Goal: Transaction & Acquisition: Purchase product/service

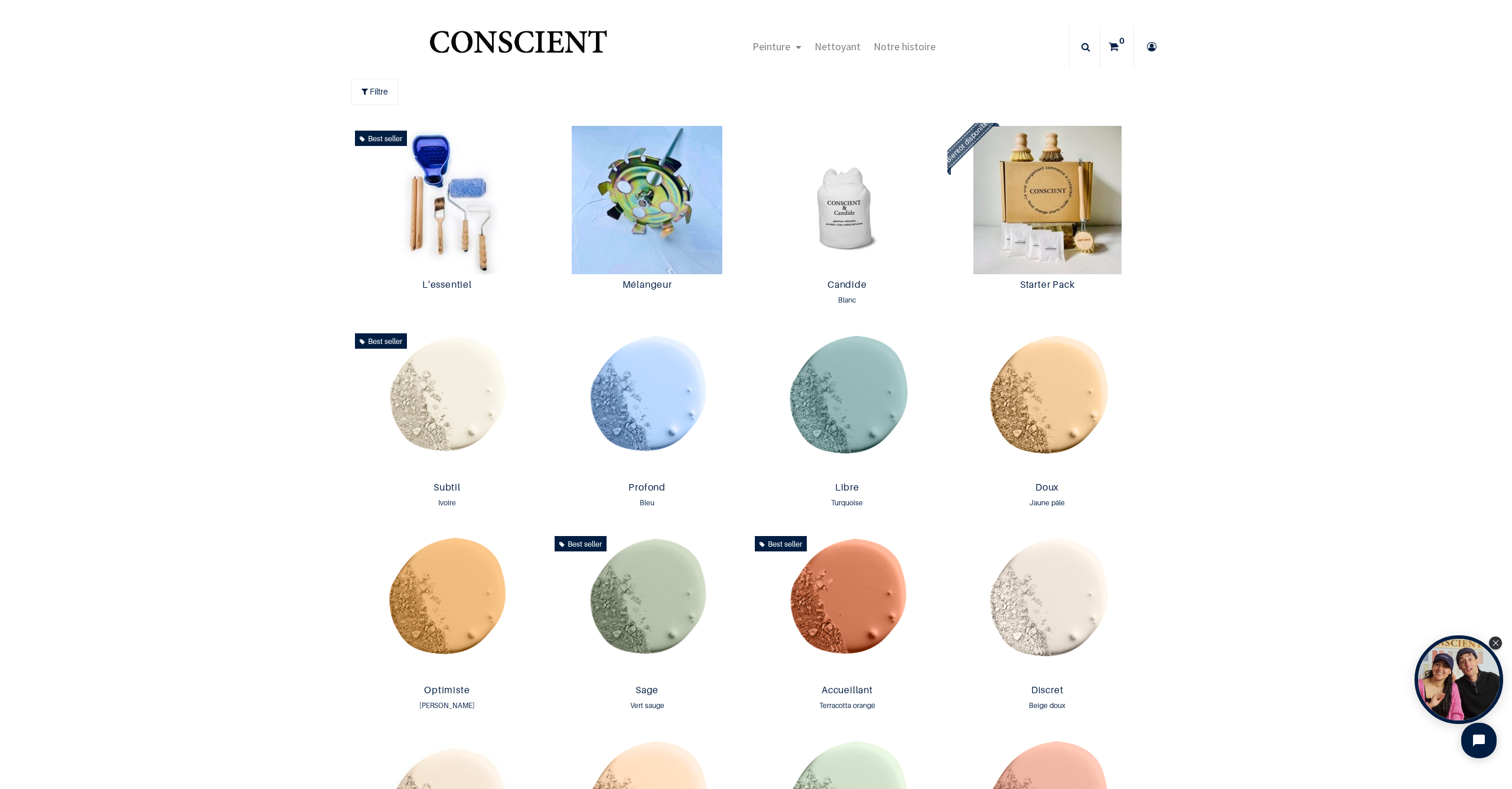
scroll to position [1, 0]
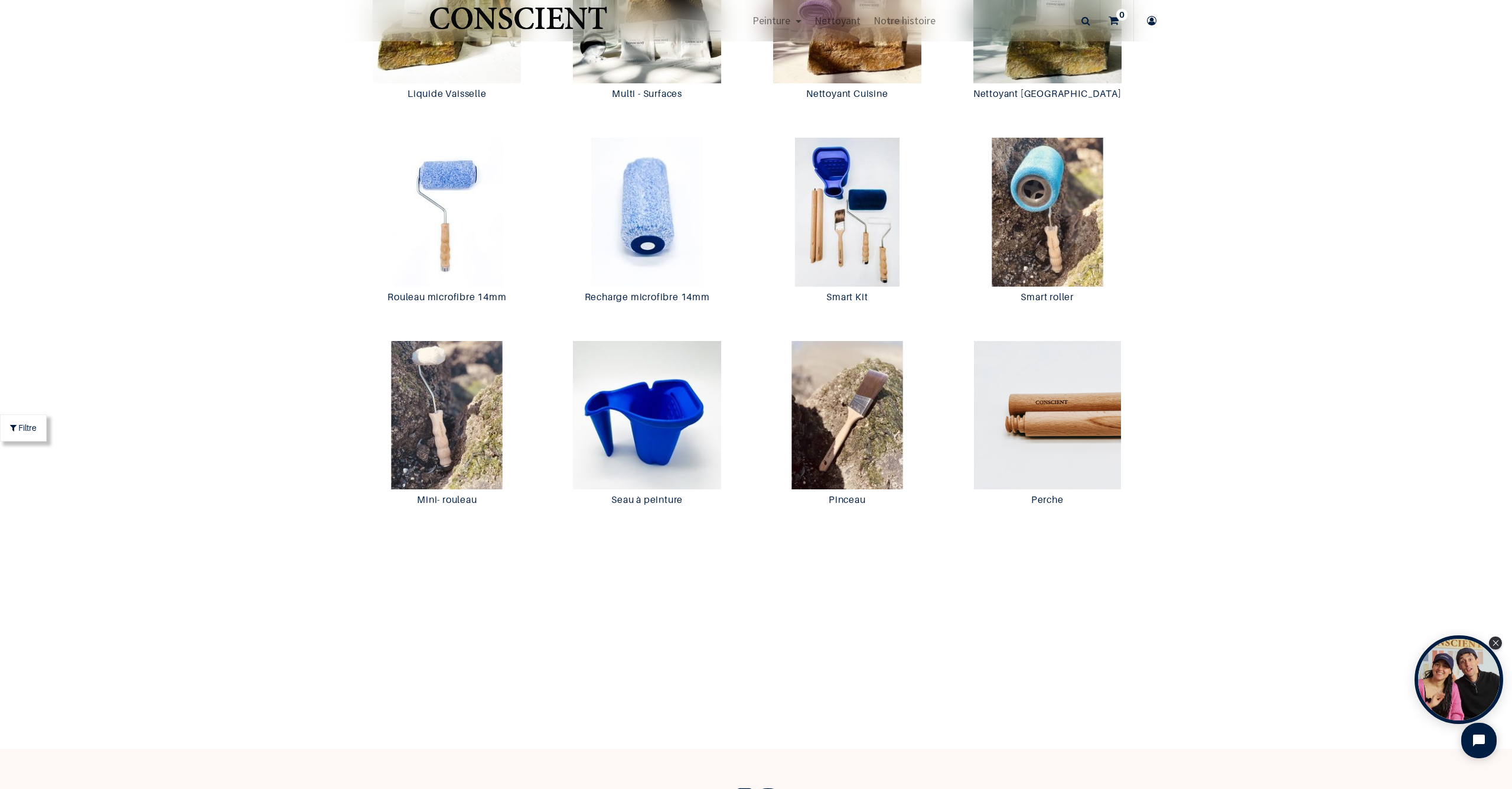
scroll to position [1722, 0]
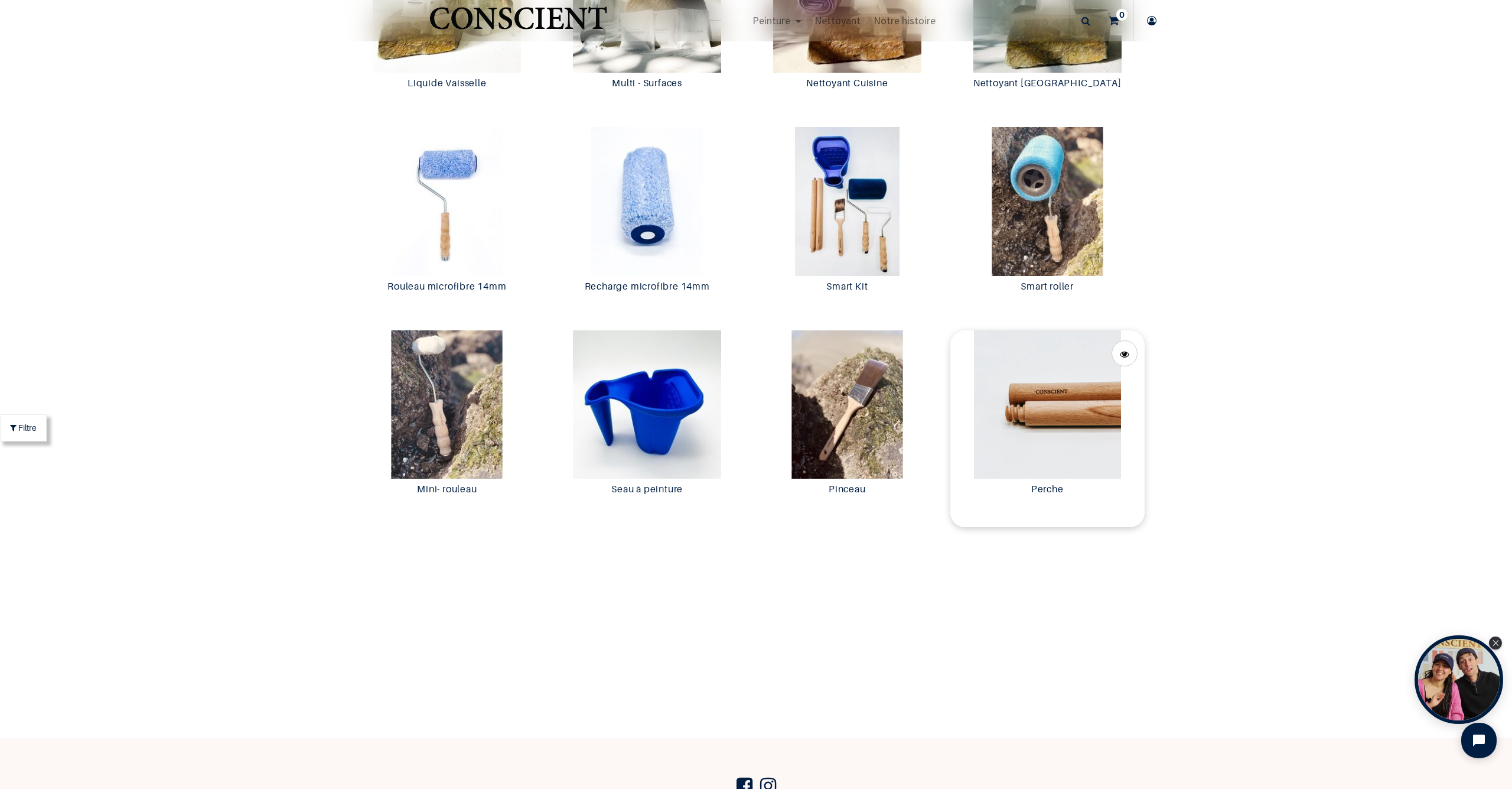
click at [1058, 401] on img at bounding box center [1047, 404] width 194 height 148
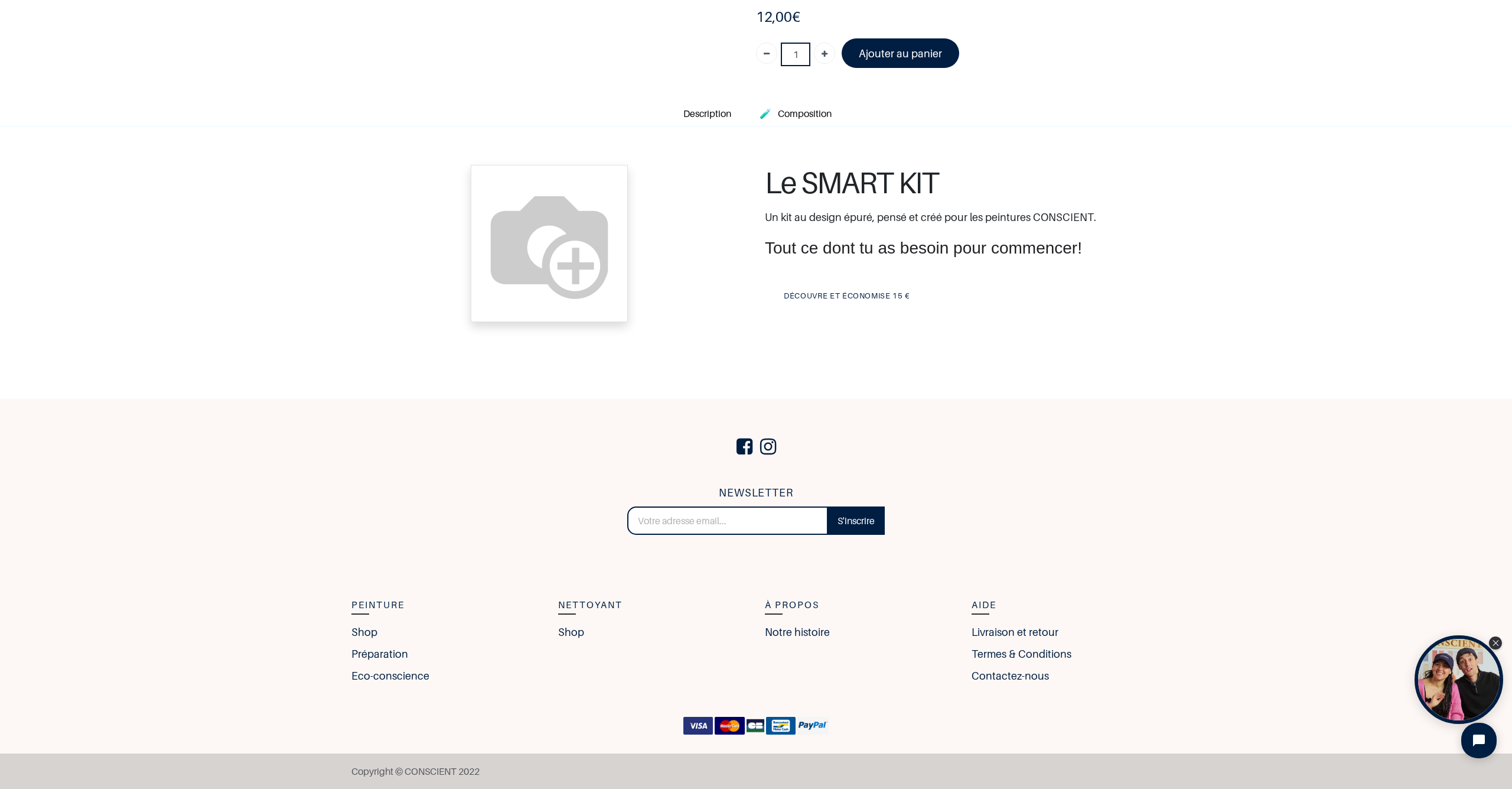
scroll to position [210, 0]
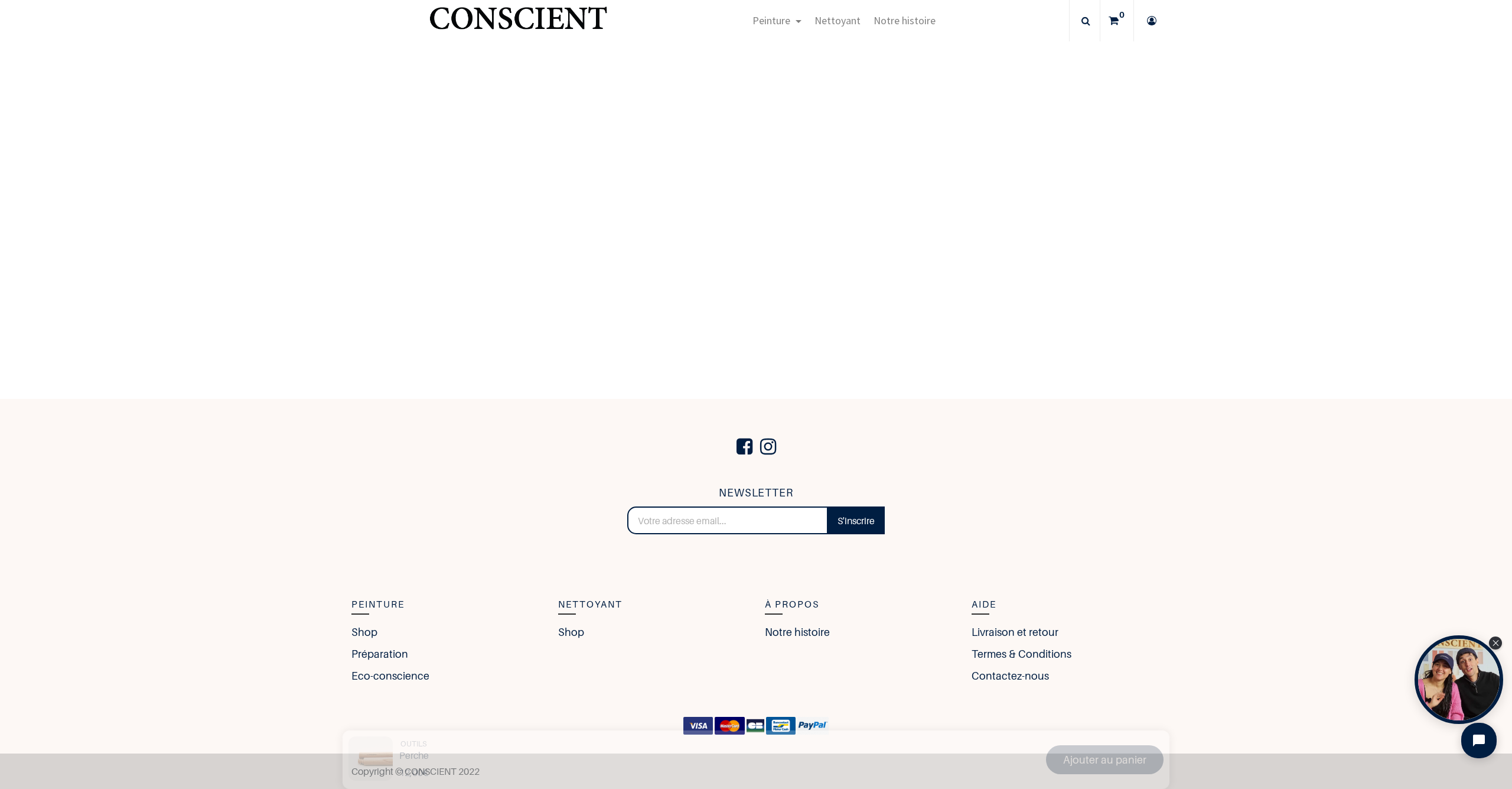
scroll to position [672, 0]
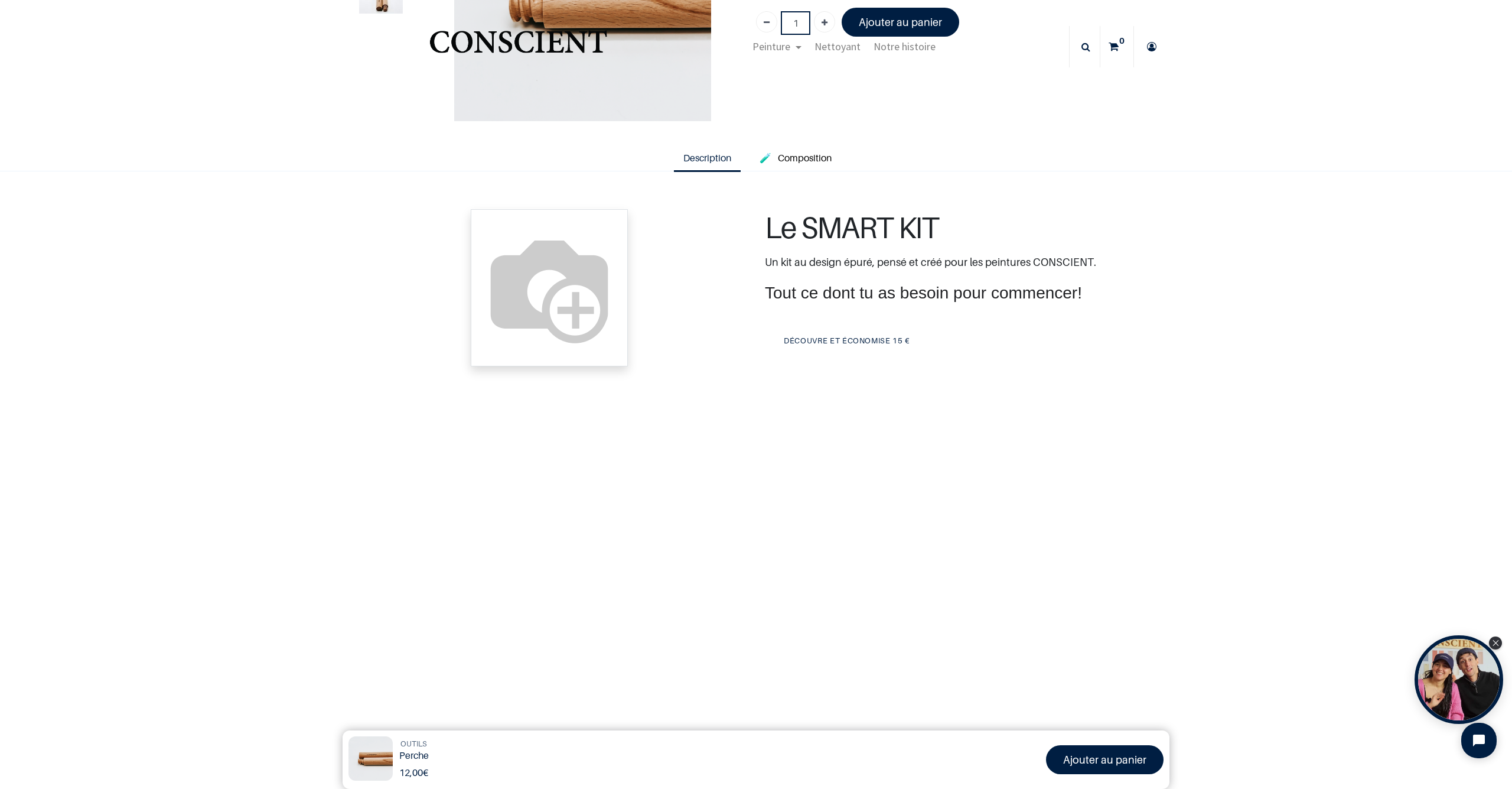
scroll to position [151, 0]
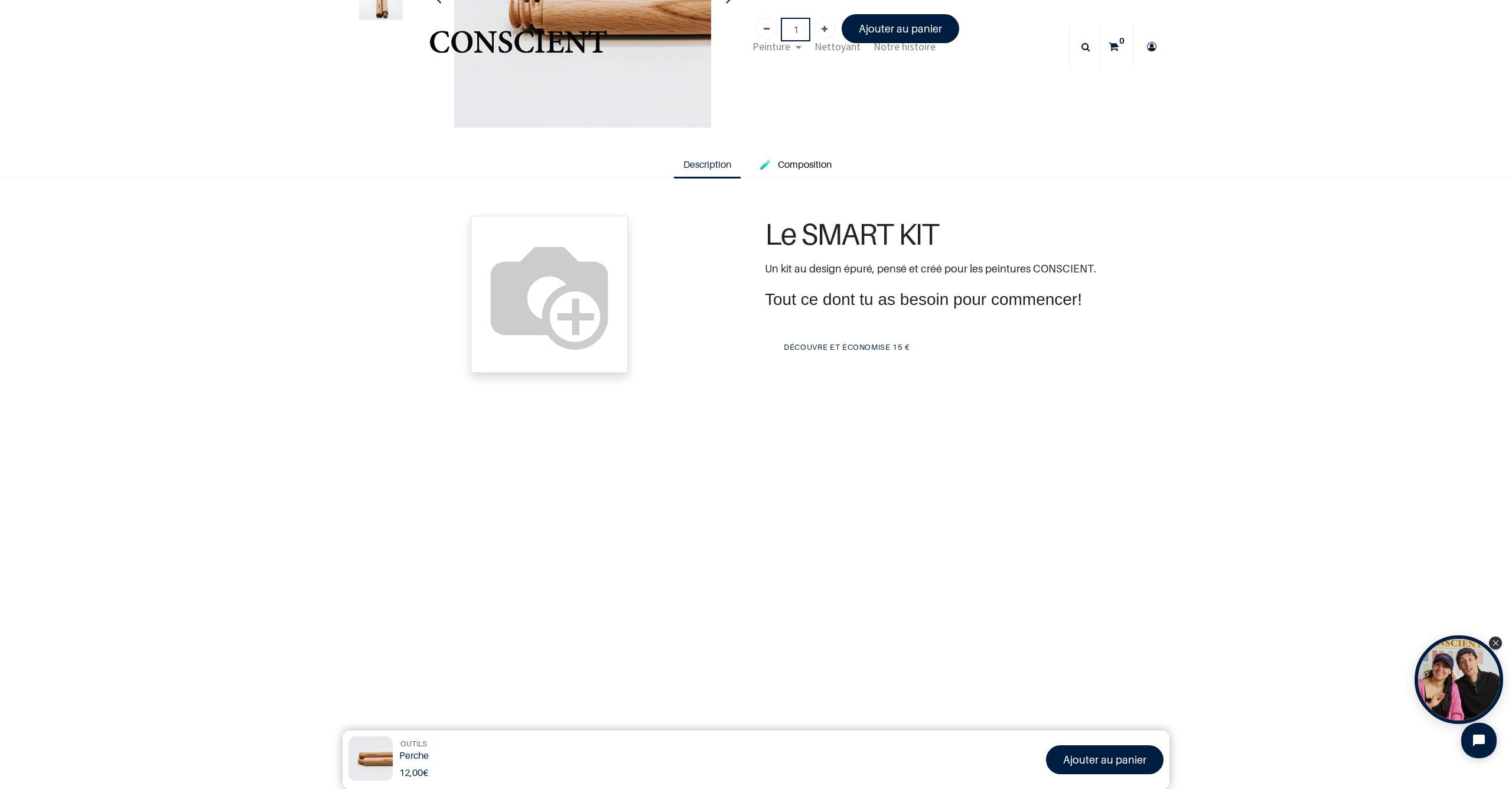
scroll to position [45, 0]
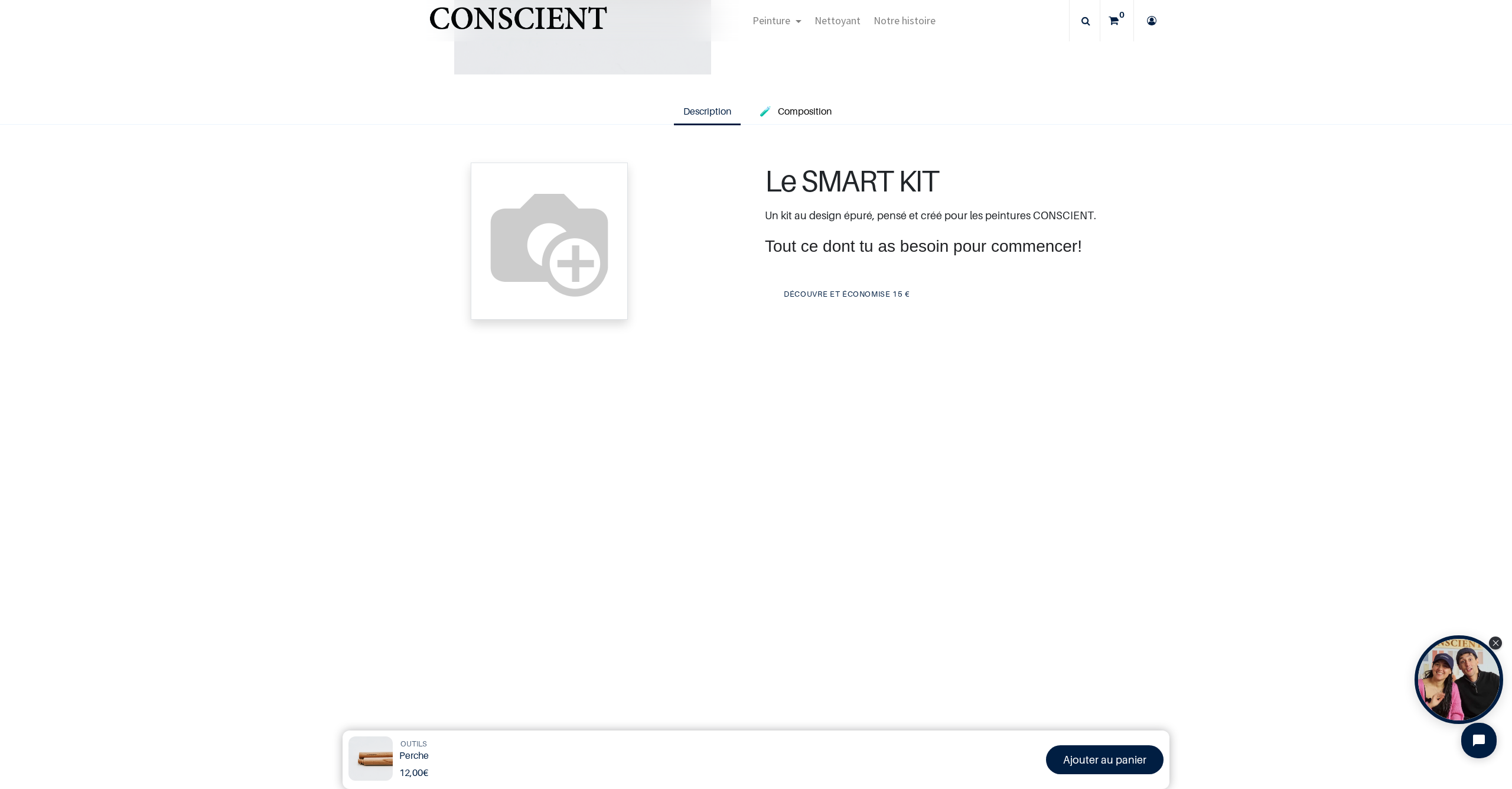
scroll to position [202, 0]
